Goal: Task Accomplishment & Management: Manage account settings

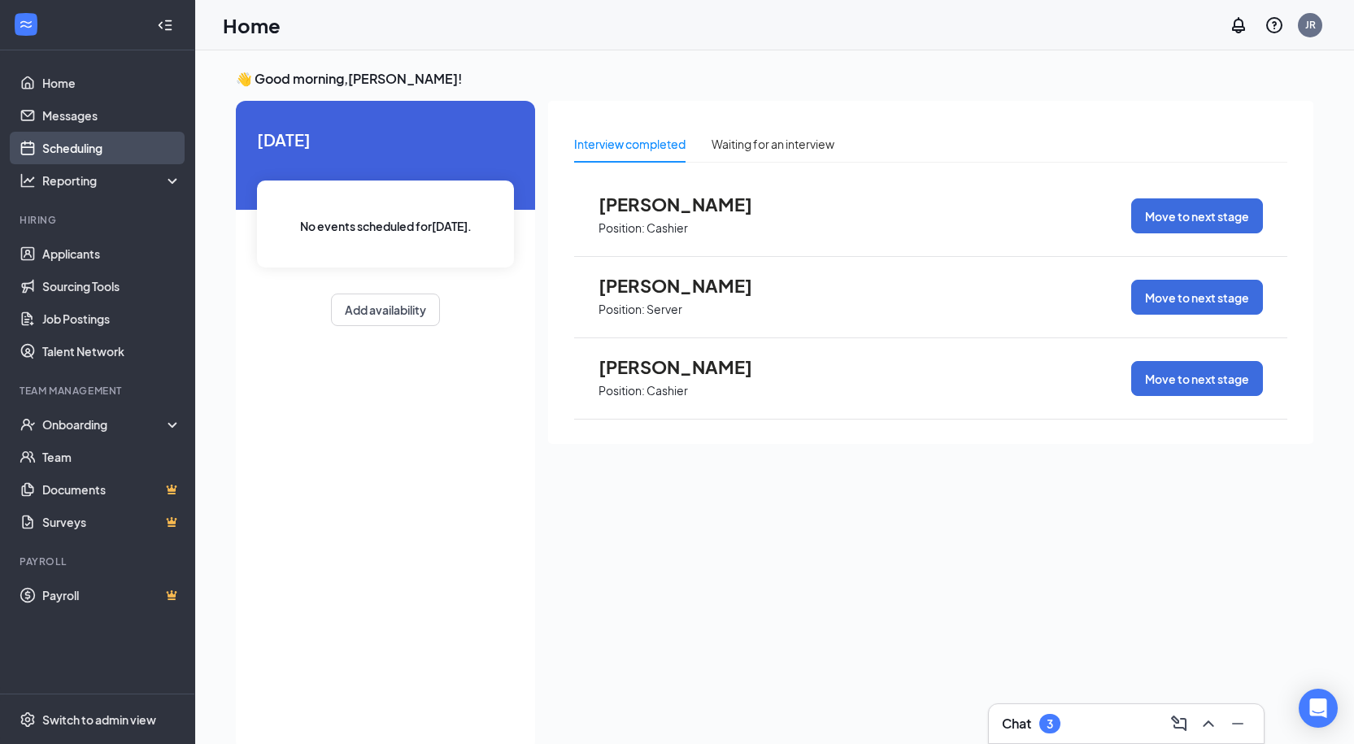
click at [74, 153] on link "Scheduling" at bounding box center [111, 148] width 139 height 33
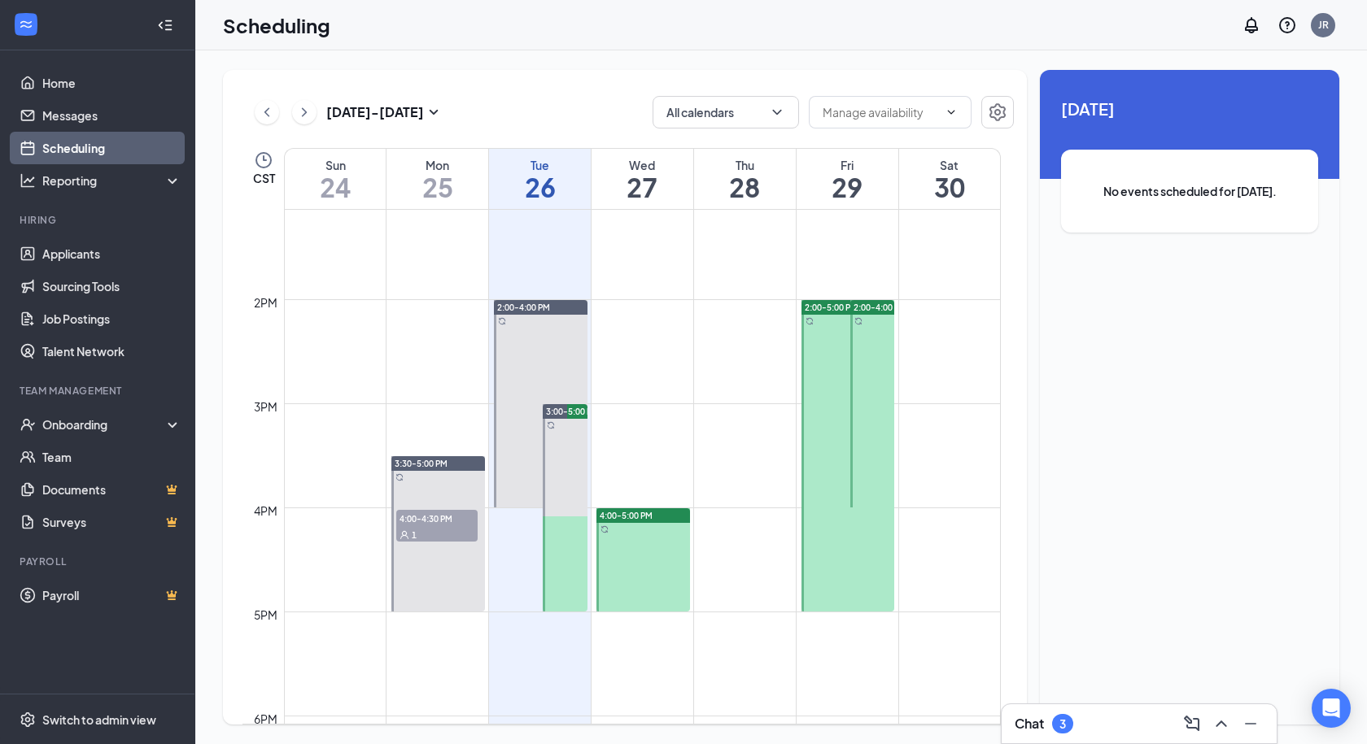
scroll to position [1369, 0]
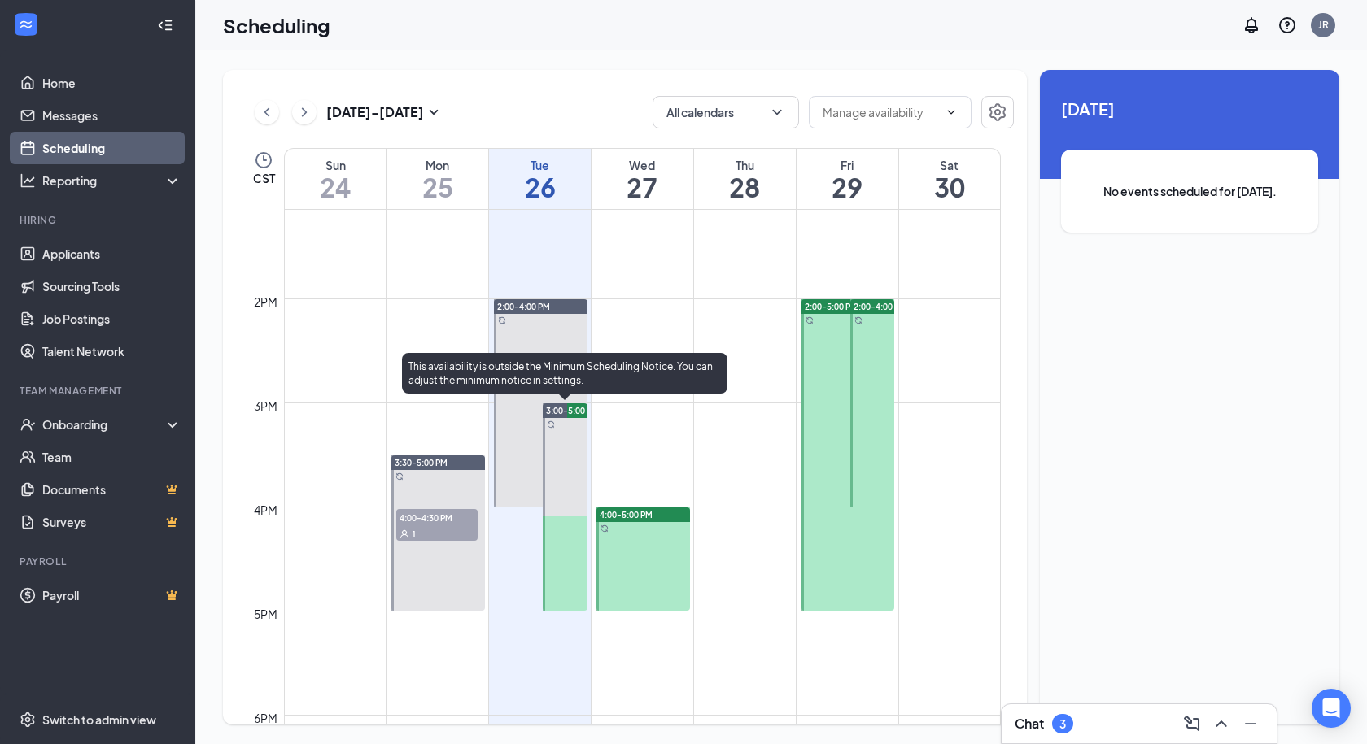
click at [581, 408] on span "3:00-5:00 PM" at bounding box center [572, 410] width 53 height 11
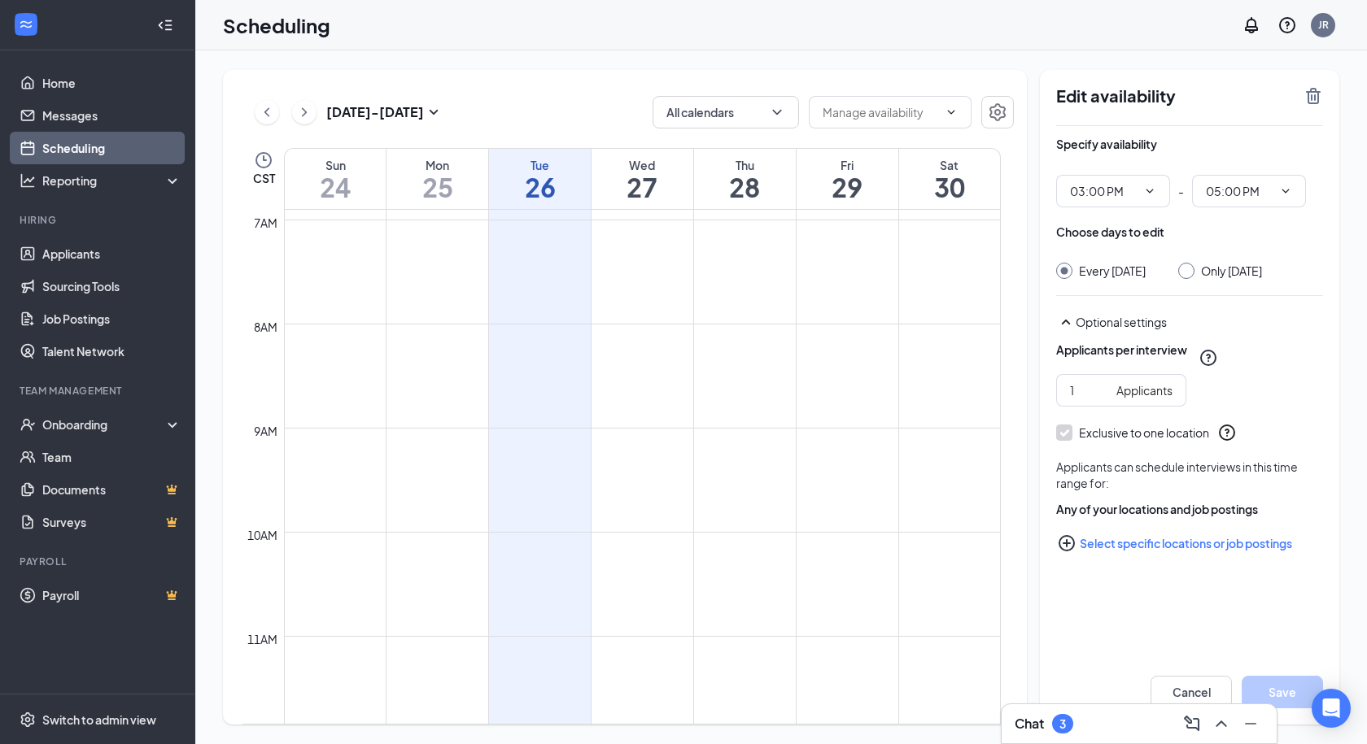
scroll to position [718, 0]
